Goal: Task Accomplishment & Management: Manage account settings

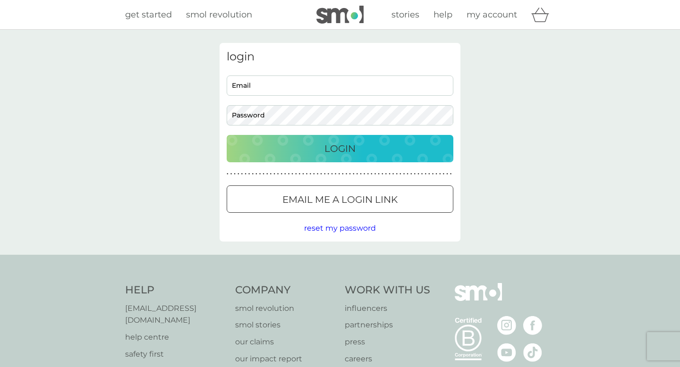
click at [277, 78] on input "Email" at bounding box center [340, 86] width 227 height 20
type input "[EMAIL_ADDRESS][DOMAIN_NAME]"
click at [227, 135] on button "Login" at bounding box center [340, 148] width 227 height 27
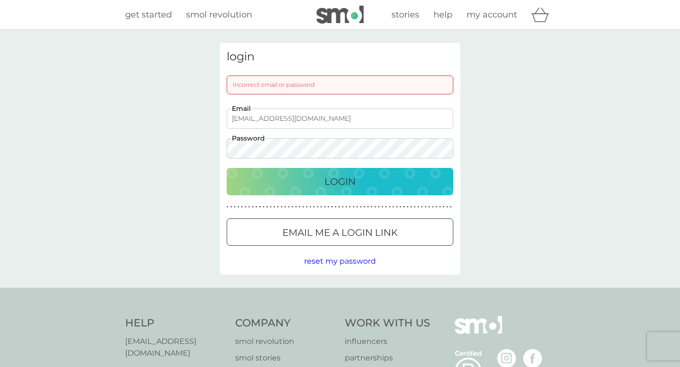
click at [227, 168] on button "Login" at bounding box center [340, 181] width 227 height 27
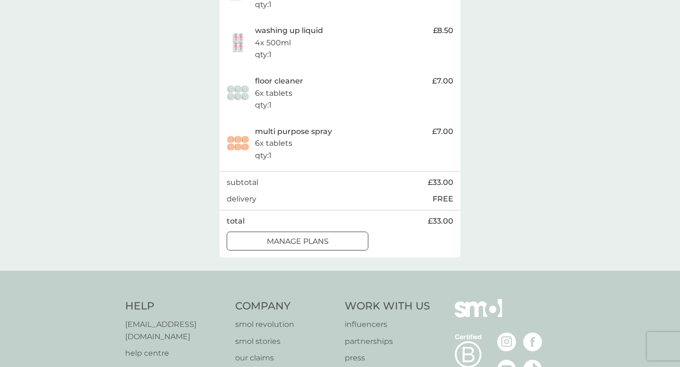
scroll to position [527, 0]
click at [327, 247] on p "manage plans" at bounding box center [298, 241] width 62 height 12
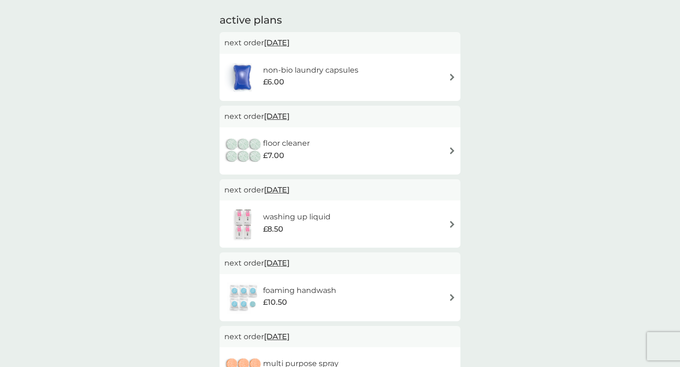
scroll to position [156, 0]
click at [355, 155] on div "floor cleaner £7.00" at bounding box center [339, 150] width 231 height 33
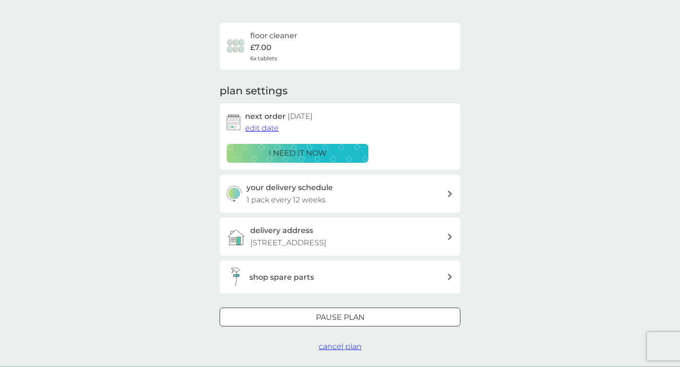
scroll to position [59, 0]
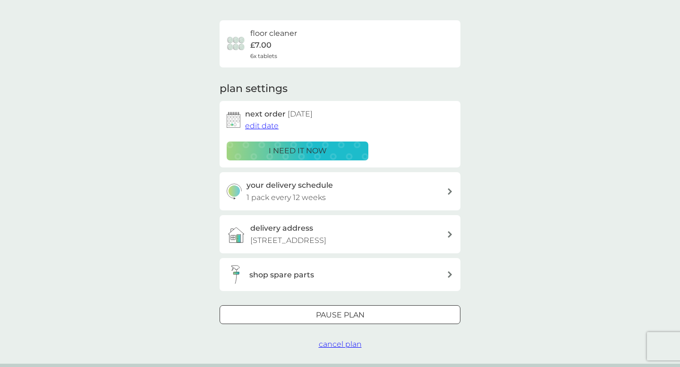
click at [325, 321] on div at bounding box center [340, 316] width 34 height 10
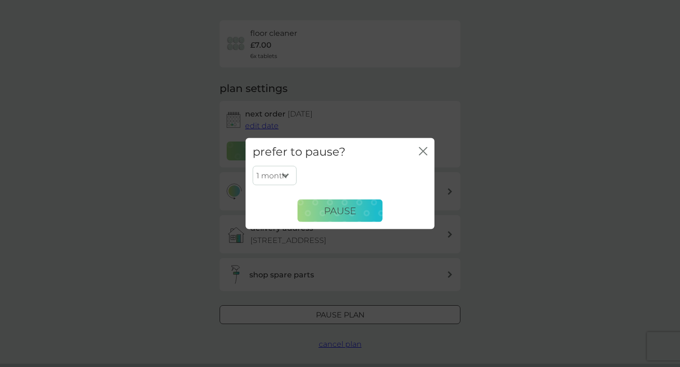
click at [287, 187] on div "1 month 2 months 3 months 4 months 5 months 6 months Pause" at bounding box center [340, 194] width 175 height 56
click at [286, 178] on select "1 month 2 months 3 months 4 months 5 months 6 months" at bounding box center [275, 176] width 44 height 20
select select "4"
click at [314, 209] on button "Pause" at bounding box center [340, 211] width 85 height 23
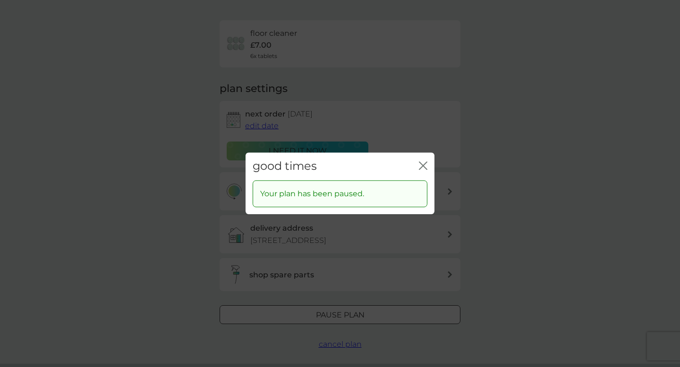
click at [424, 166] on icon "close" at bounding box center [423, 166] width 9 height 9
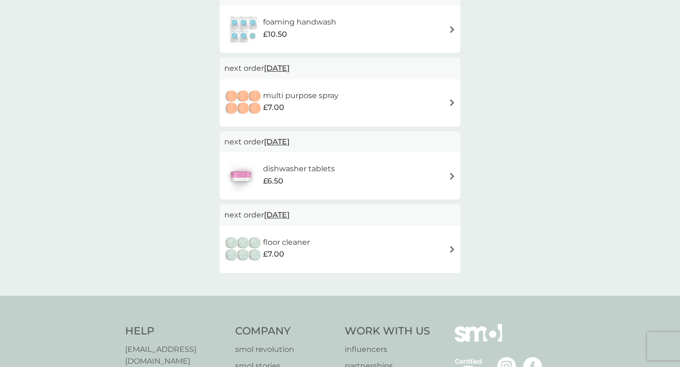
scroll to position [352, 0]
click at [394, 177] on div "dishwasher tablets £6.50" at bounding box center [339, 174] width 231 height 33
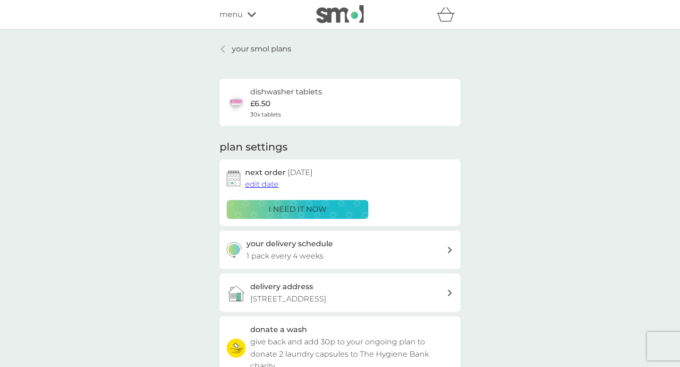
click at [330, 214] on div "i need it now" at bounding box center [297, 210] width 129 height 12
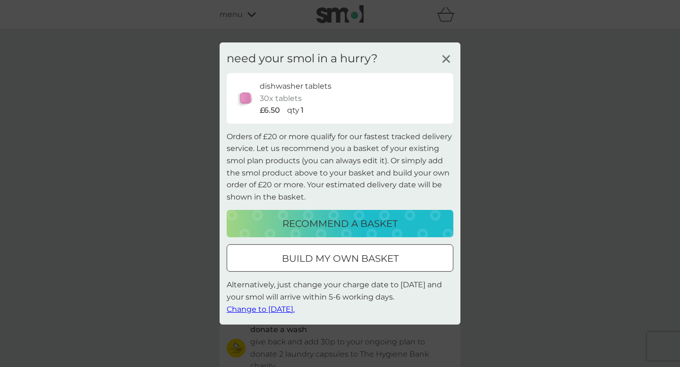
click at [291, 316] on div "need your smol in a hurry? dishwasher tablets 30x tablets £6.50 qty 1 Orders of…" at bounding box center [340, 184] width 241 height 282
click at [291, 312] on span "Change to tomorrow." at bounding box center [261, 309] width 68 height 9
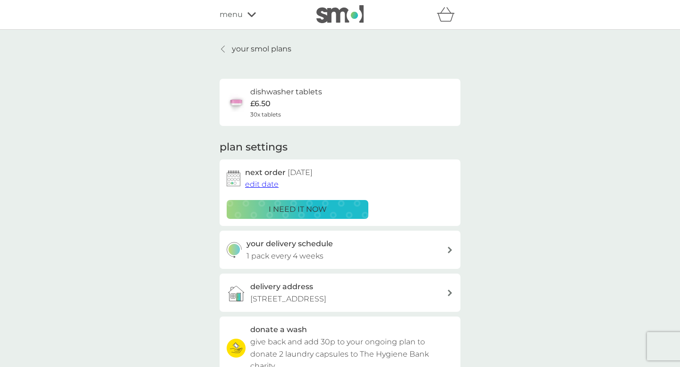
click at [237, 38] on div "your smol plans dishwasher tablets £6.50 30x tablets plan settings next order 1…" at bounding box center [340, 255] width 680 height 451
click at [237, 48] on p "your smol plans" at bounding box center [262, 49] width 60 height 12
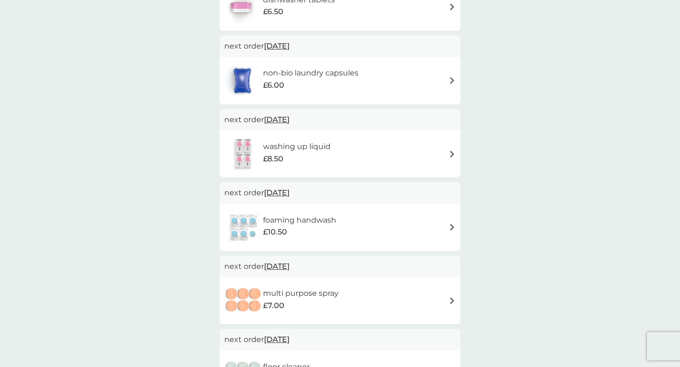
scroll to position [227, 0]
click at [263, 215] on h6 "foaming handwash" at bounding box center [299, 219] width 73 height 12
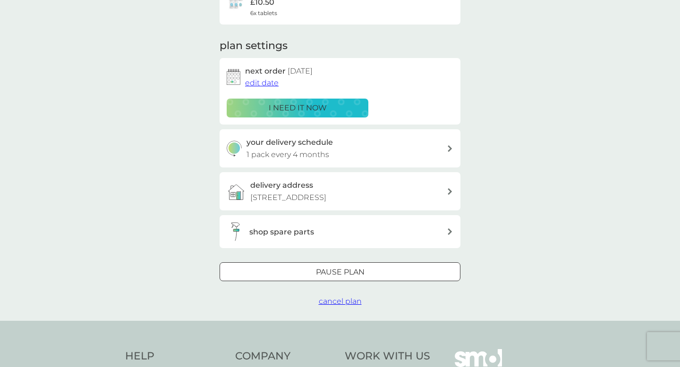
scroll to position [102, 0]
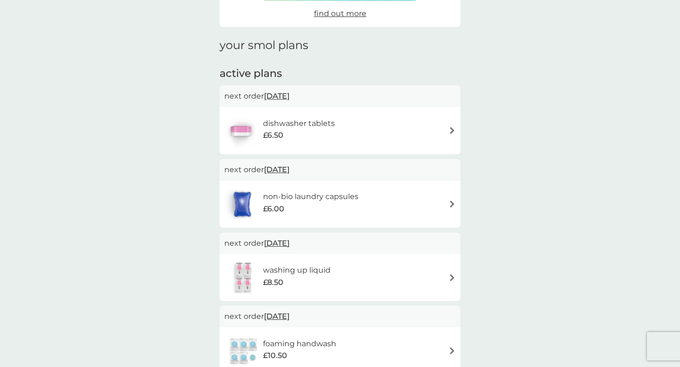
scroll to position [227, 0]
